Goal: Information Seeking & Learning: Learn about a topic

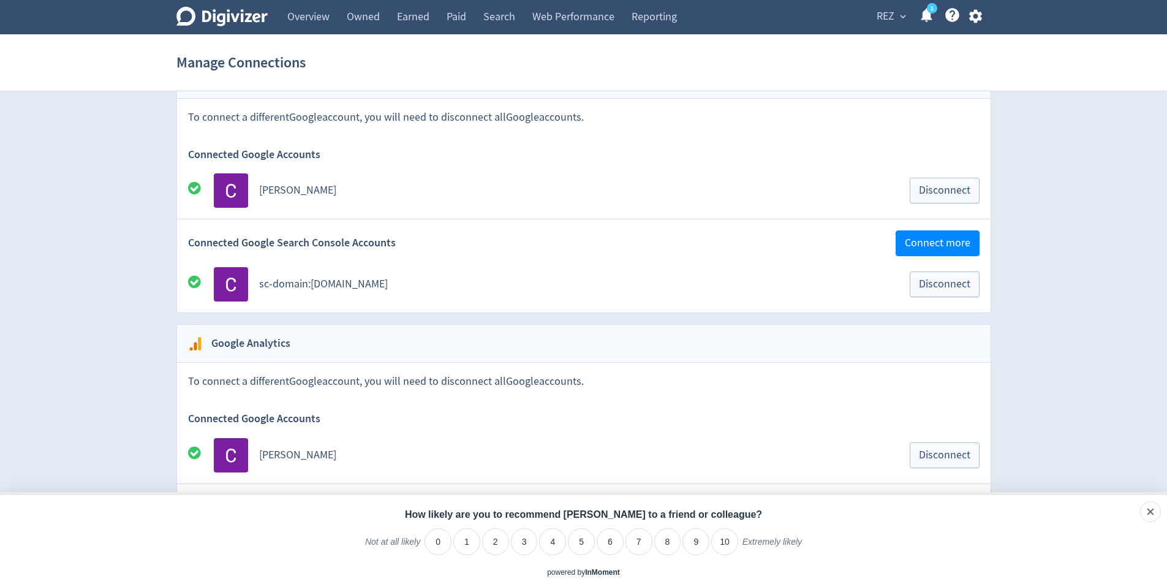
scroll to position [1000, 0]
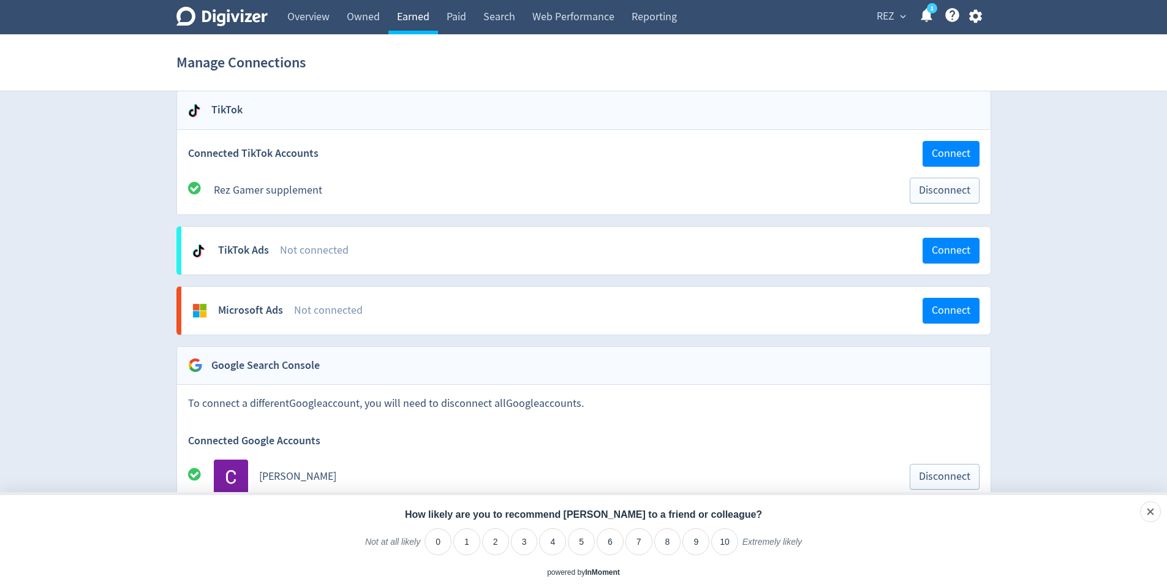
click at [403, 10] on link "Earned" at bounding box center [413, 17] width 50 height 34
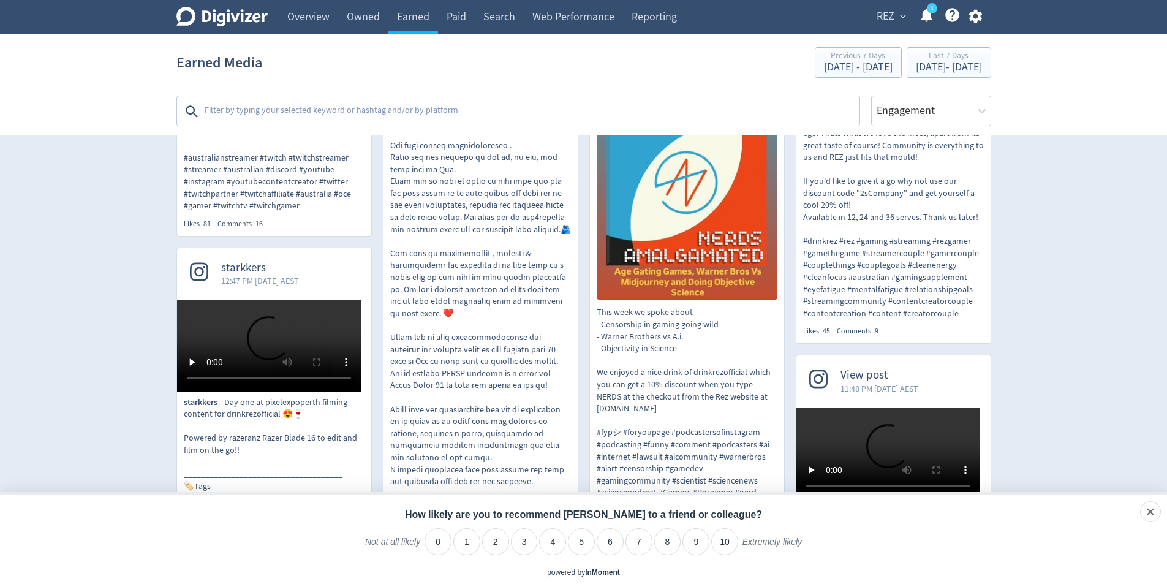
scroll to position [715, 0]
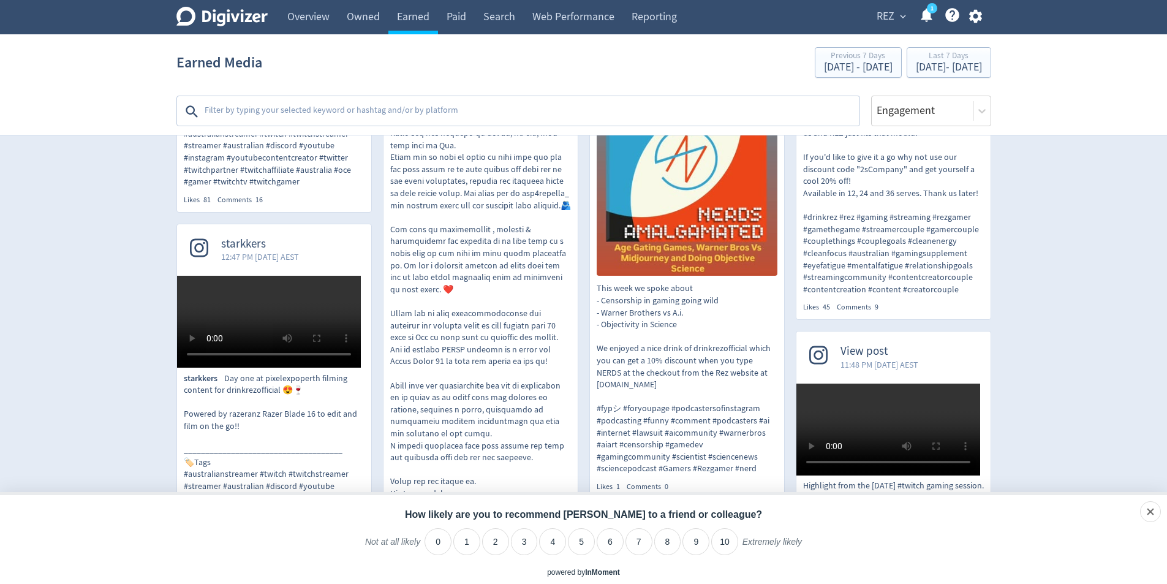
click at [201, 296] on video at bounding box center [269, 322] width 184 height 92
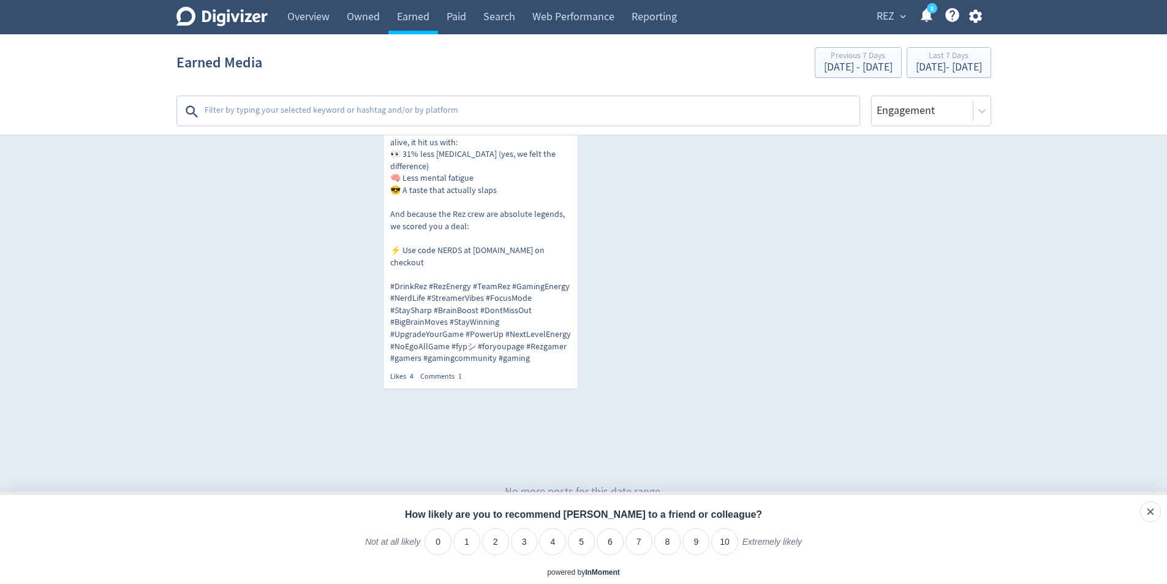
scroll to position [1719, 0]
click at [438, 24] on link "Earned" at bounding box center [413, 17] width 50 height 34
click at [440, 24] on link "Paid" at bounding box center [456, 17] width 37 height 34
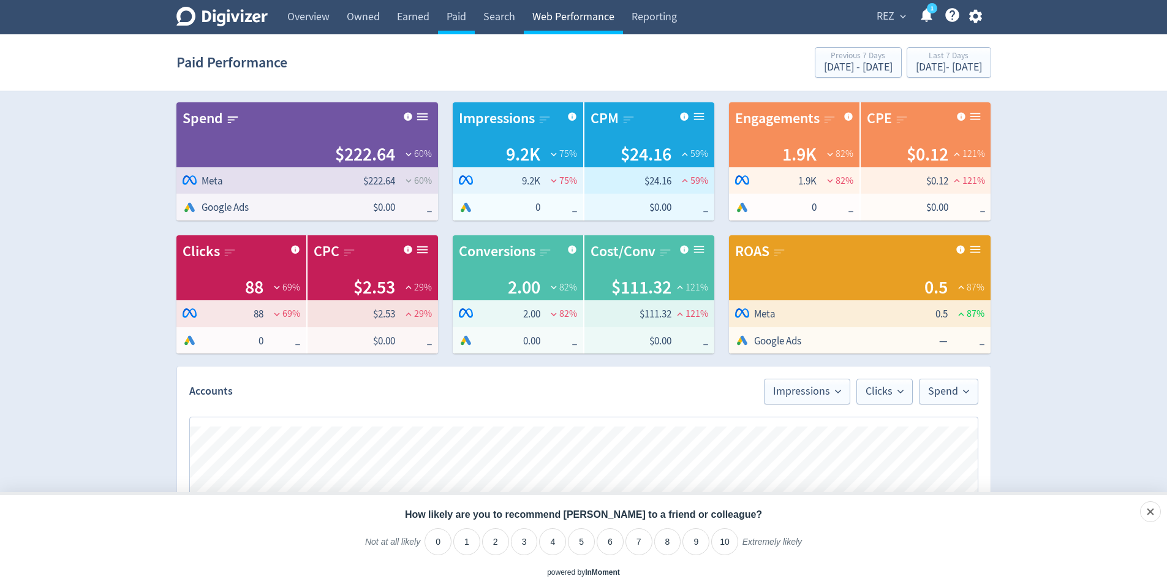
click at [571, 24] on link "Web Performance" at bounding box center [573, 17] width 99 height 34
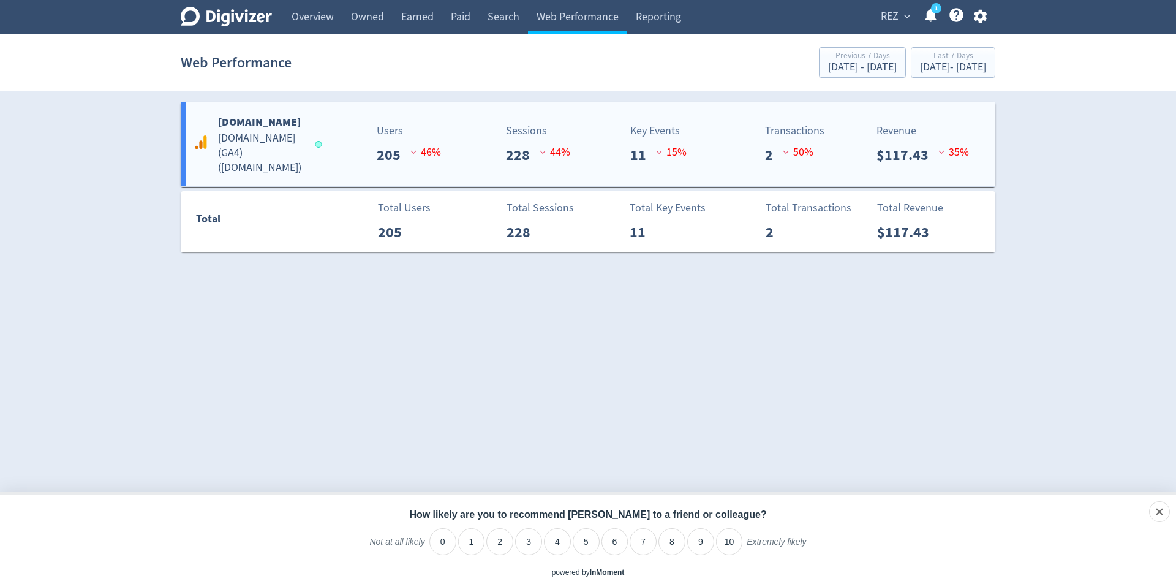
click at [350, 174] on div "[DOMAIN_NAME] [DOMAIN_NAME] (GA4) ( [DOMAIN_NAME] ) Users 205 46 % Sessions 228…" at bounding box center [588, 144] width 814 height 84
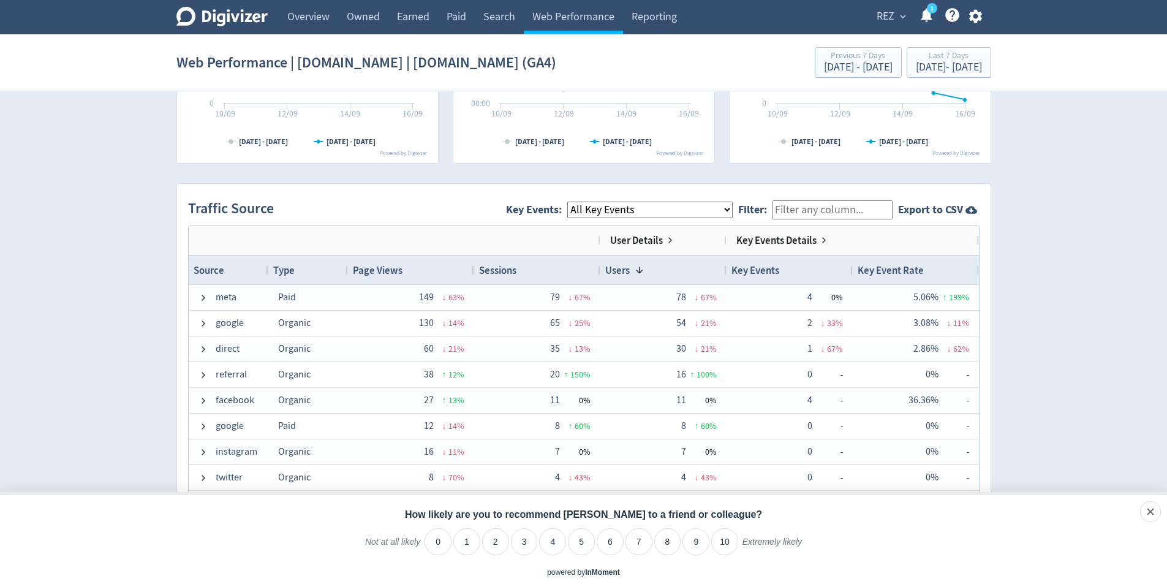
scroll to position [857, 0]
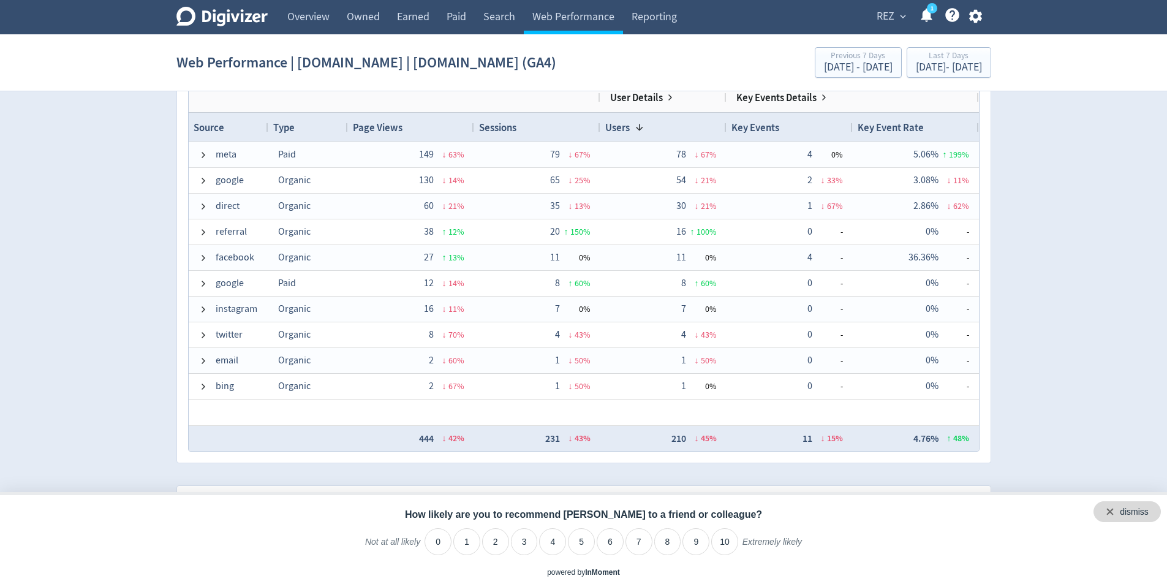
click at [1153, 514] on div "dismiss" at bounding box center [1126, 511] width 67 height 21
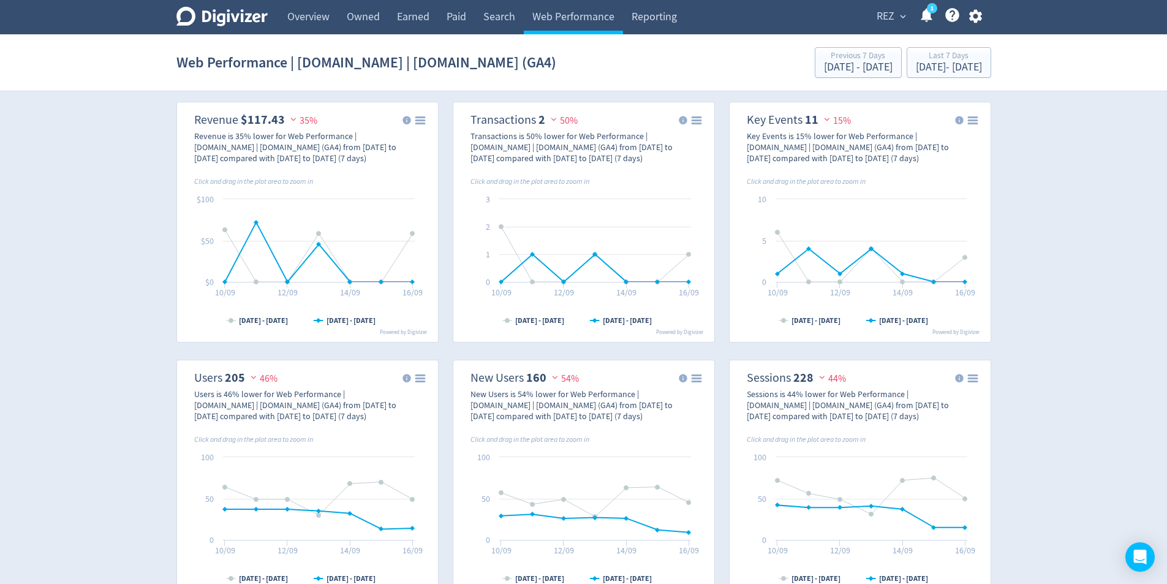
scroll to position [0, 0]
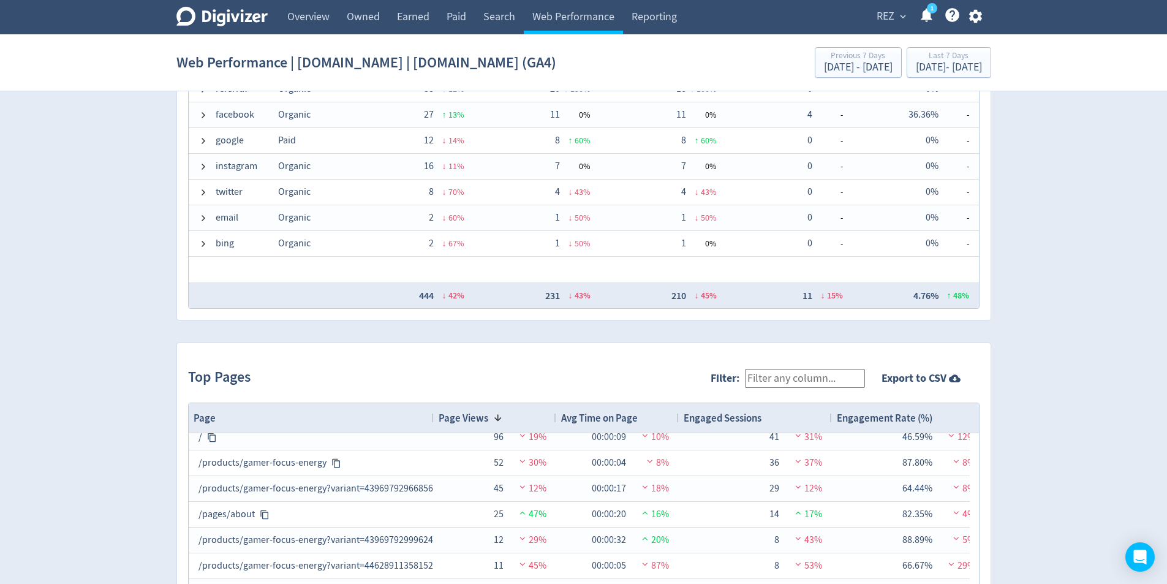
scroll to position [715, 0]
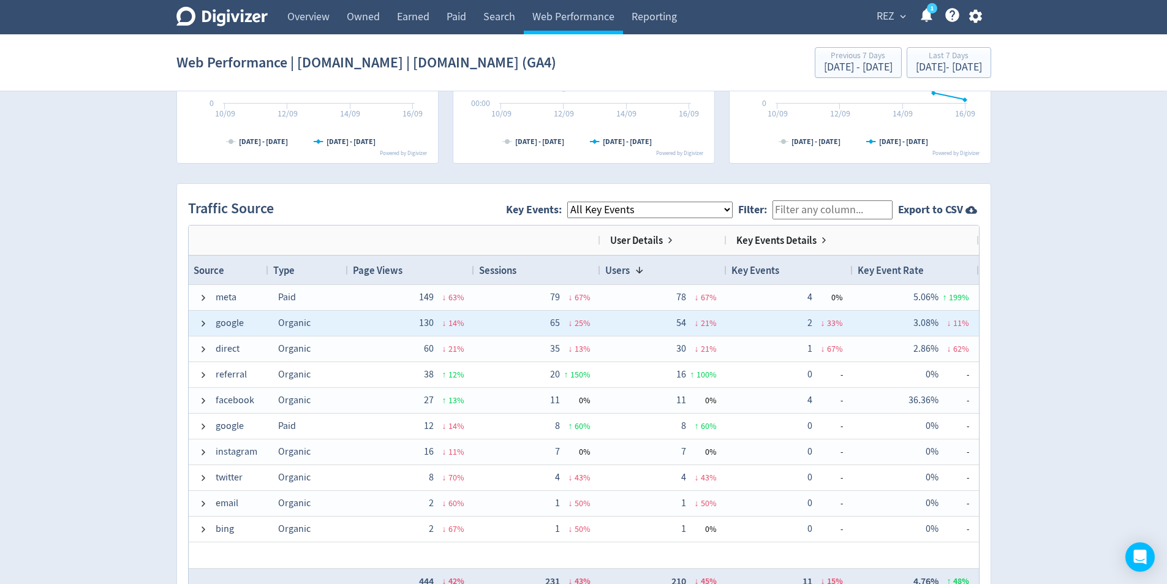
click at [205, 322] on span at bounding box center [203, 323] width 10 height 10
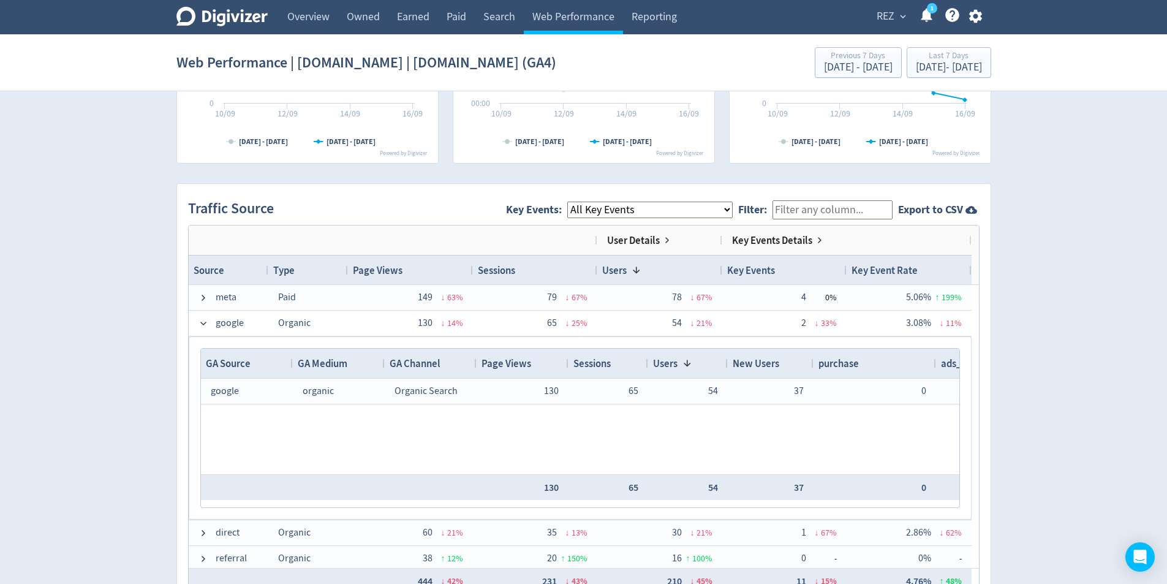
scroll to position [857, 0]
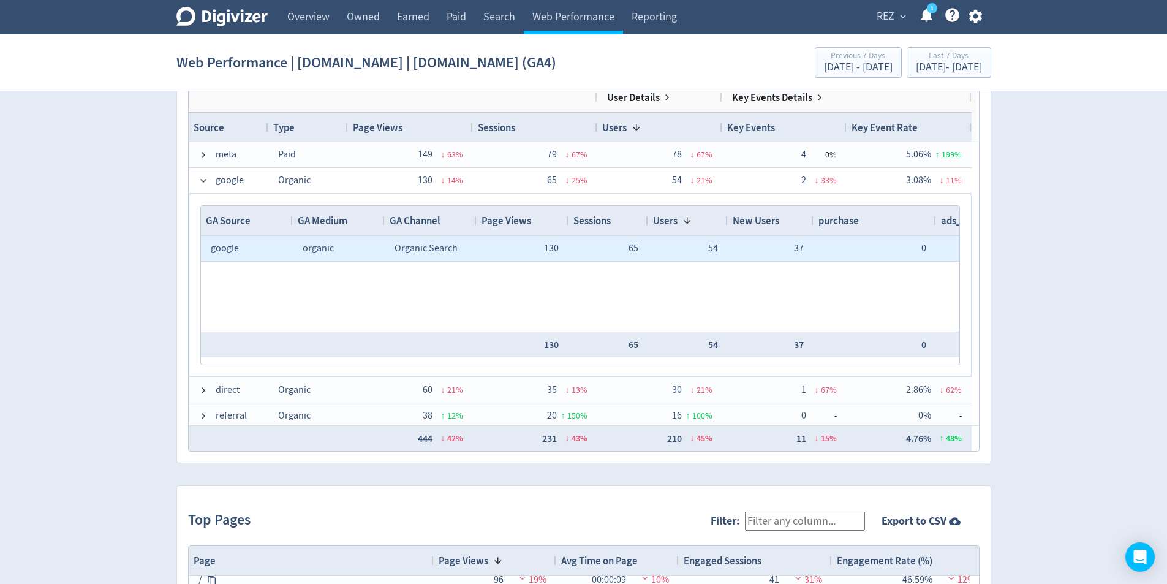
click at [362, 255] on div "organic" at bounding box center [339, 248] width 72 height 24
click at [222, 246] on span "google" at bounding box center [225, 248] width 28 height 12
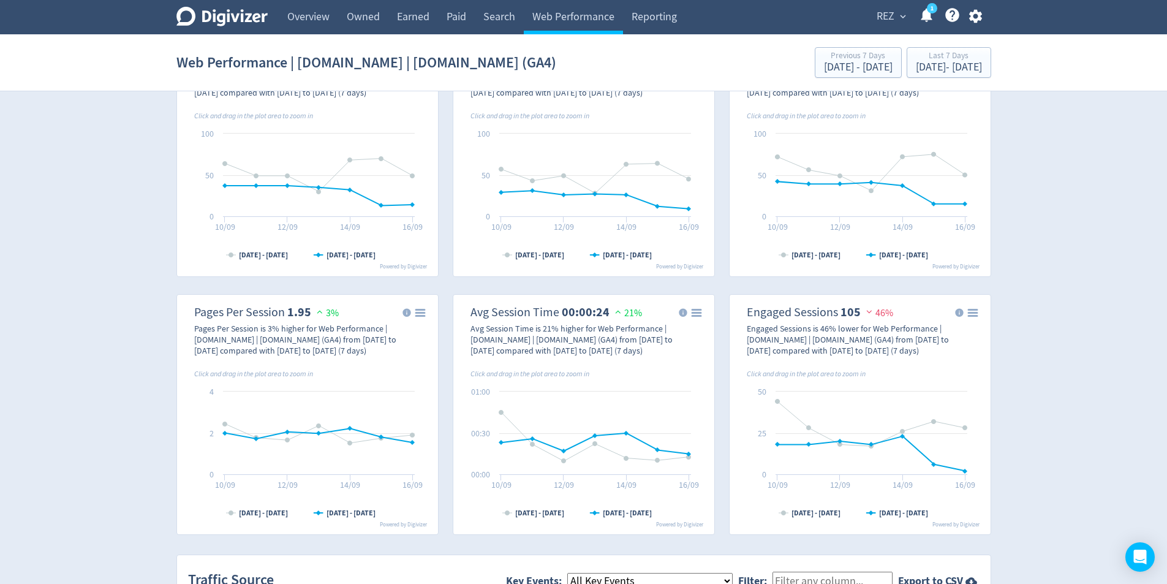
scroll to position [0, 0]
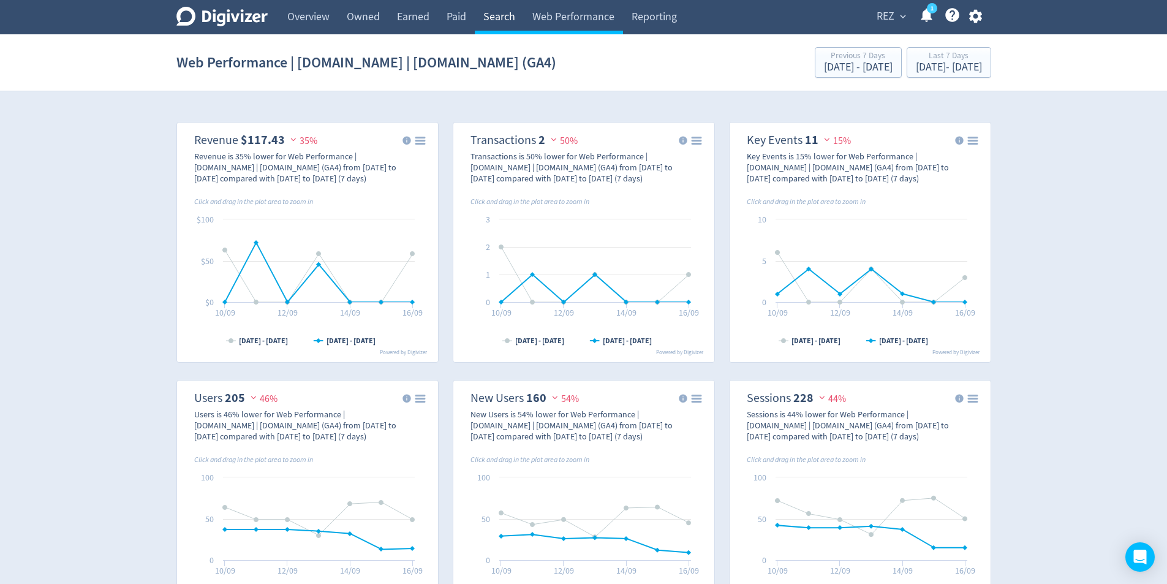
click at [479, 17] on link "Search" at bounding box center [499, 17] width 49 height 34
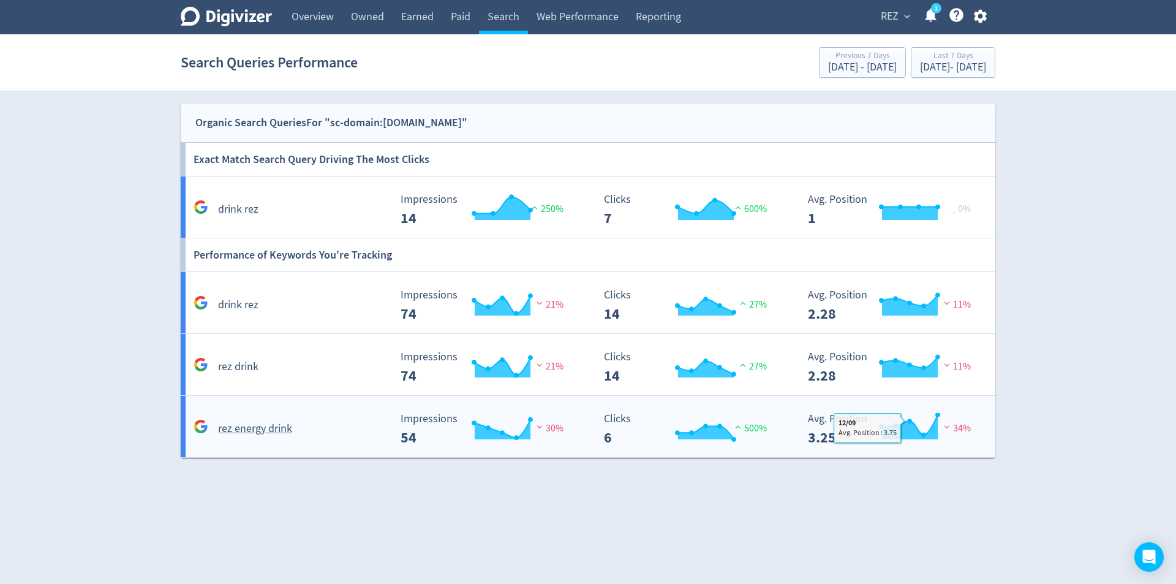
click at [217, 438] on div "rez energy drink" at bounding box center [289, 428] width 199 height 19
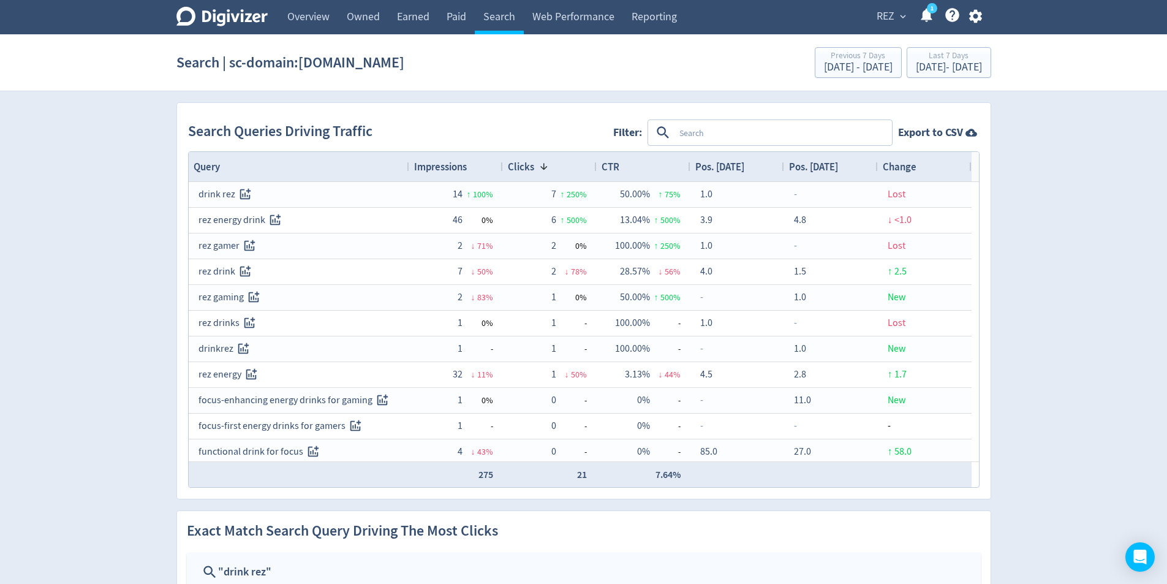
click at [635, 160] on div "CTR" at bounding box center [643, 166] width 84 height 23
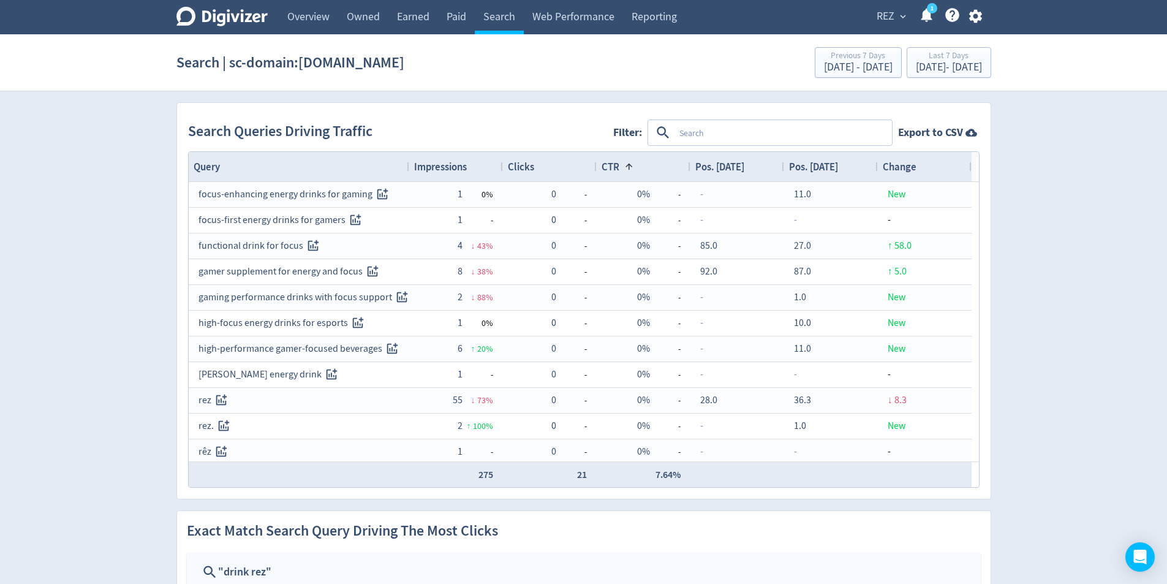
click at [635, 160] on div "CTR 1" at bounding box center [643, 166] width 84 height 23
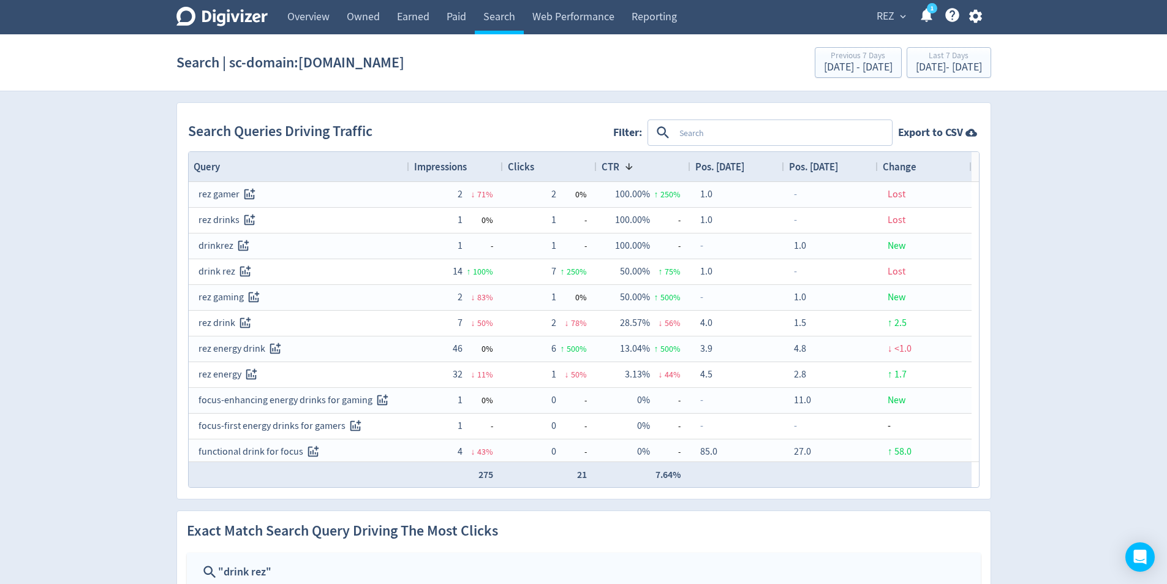
click at [939, 168] on div "Change" at bounding box center [924, 166] width 84 height 23
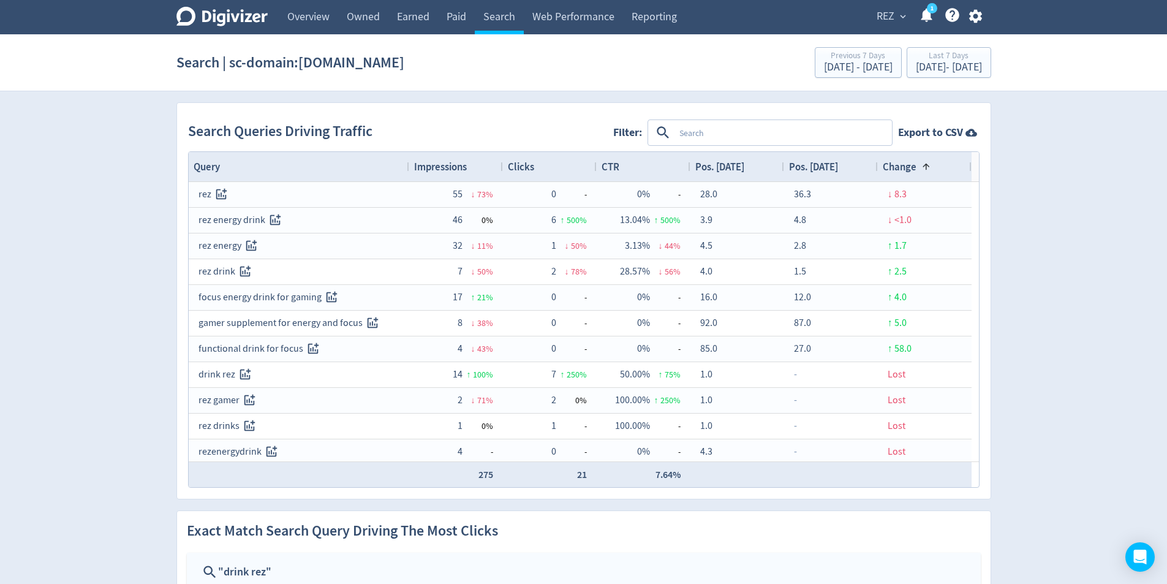
click at [426, 170] on span "Impressions" at bounding box center [440, 166] width 53 height 13
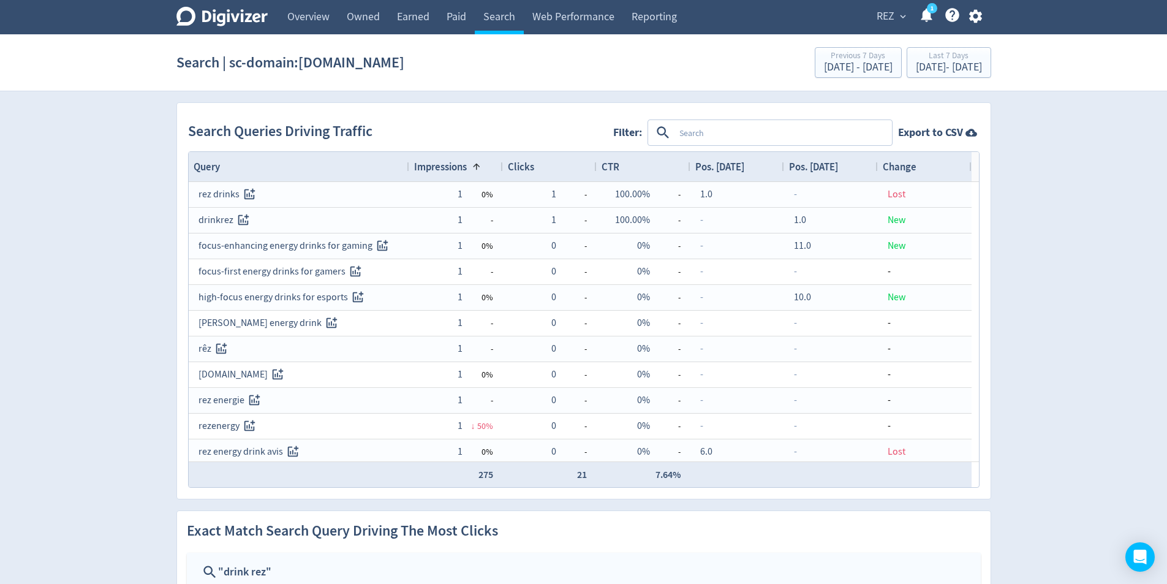
click at [426, 170] on span "Impressions" at bounding box center [440, 166] width 53 height 13
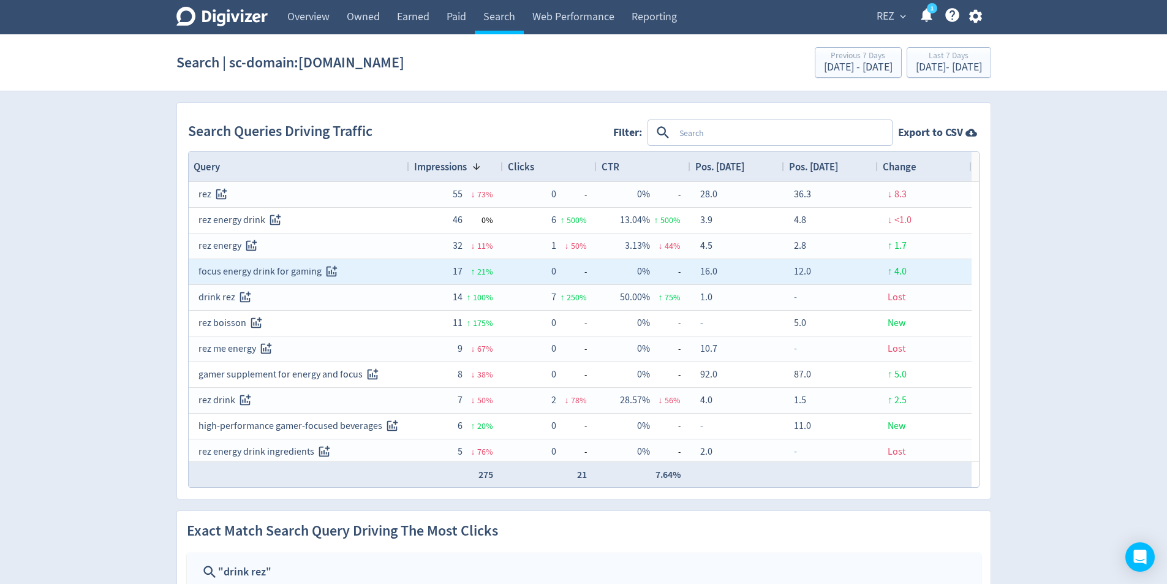
drag, startPoint x: 350, startPoint y: 268, endPoint x: 201, endPoint y: 282, distance: 149.5
click at [201, 282] on div "focus energy drink for gaming" at bounding box center [298, 272] width 201 height 24
drag, startPoint x: 222, startPoint y: 276, endPoint x: 331, endPoint y: 265, distance: 109.0
click at [331, 265] on div "focus energy drink for gaming" at bounding box center [299, 271] width 220 height 25
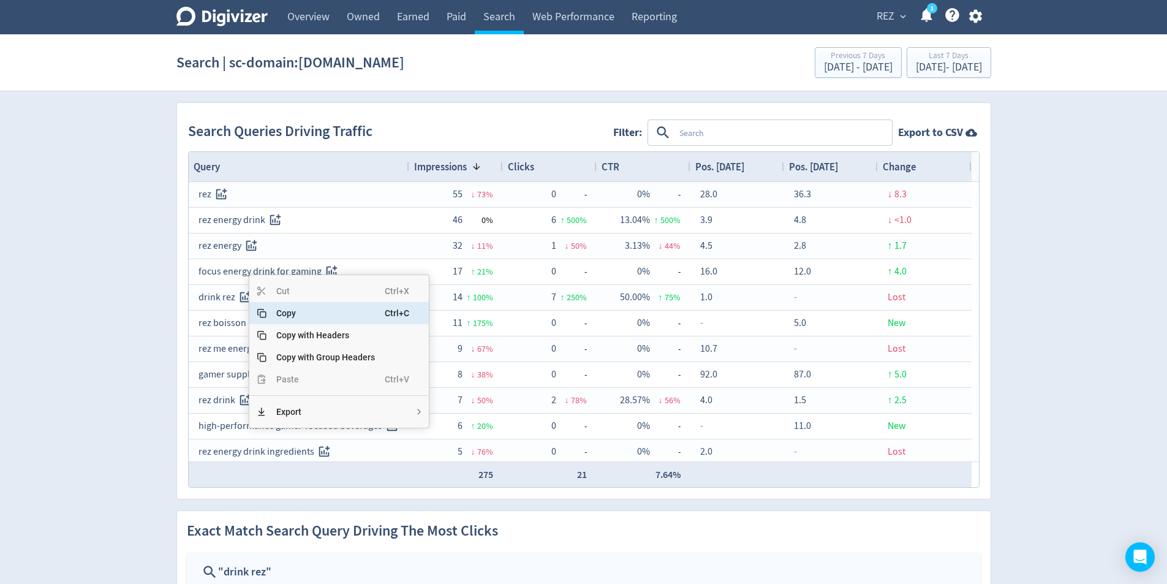
click at [305, 320] on span "Copy" at bounding box center [325, 313] width 118 height 22
